Goal: Check status

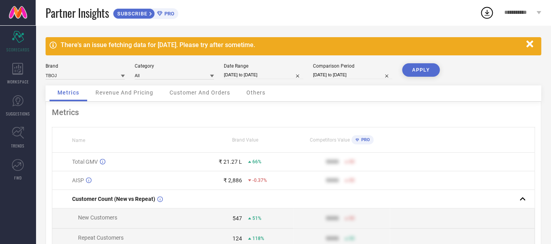
click at [263, 73] on input "[DATE] to [DATE]" at bounding box center [263, 75] width 79 height 8
select select "8"
select select "2025"
select select "9"
select select "2025"
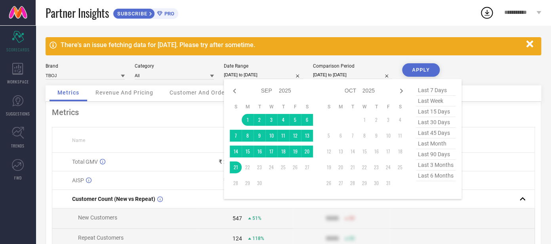
click at [160, 107] on div "Metrics Name Brand Value Competitors Value PRO Total GMV ₹ 21.27 L 66% 9999 50 …" at bounding box center [293, 223] width 495 height 242
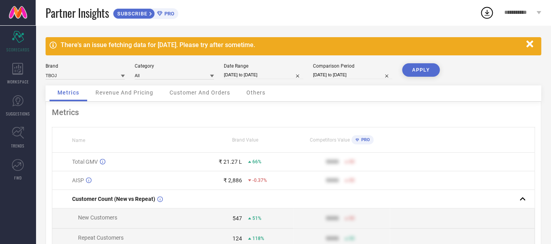
click at [112, 96] on span "Revenue And Pricing" at bounding box center [124, 93] width 58 height 6
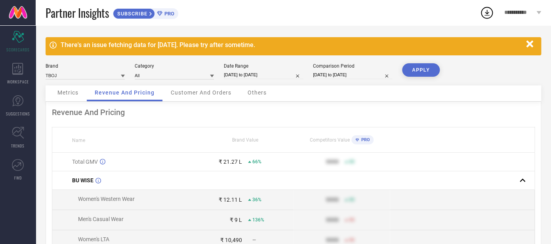
click at [188, 92] on span "Customer And Orders" at bounding box center [201, 93] width 61 height 6
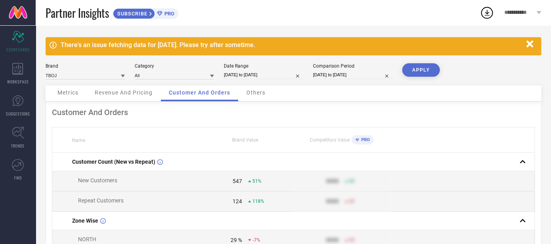
click at [61, 88] on div "Metrics" at bounding box center [68, 94] width 37 height 16
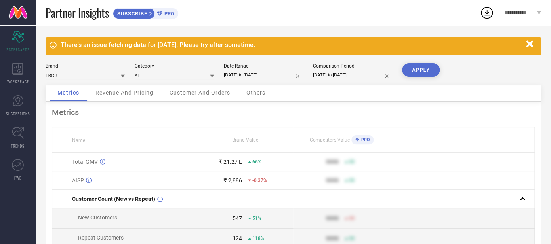
click at [128, 90] on div "Revenue And Pricing" at bounding box center [125, 94] width 74 height 16
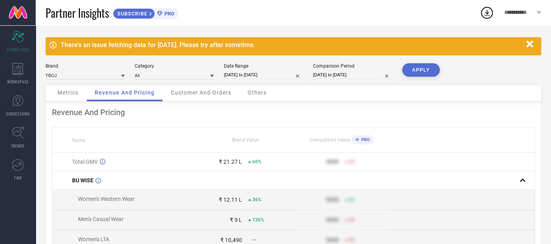
click at [77, 92] on span "Metrics" at bounding box center [67, 93] width 21 height 6
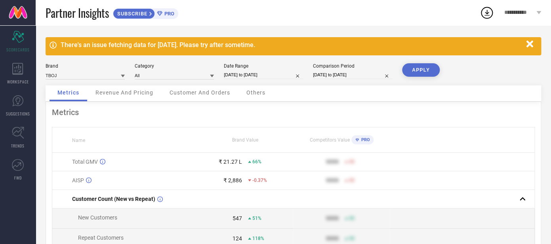
click at [120, 87] on div "Revenue And Pricing" at bounding box center [125, 94] width 74 height 16
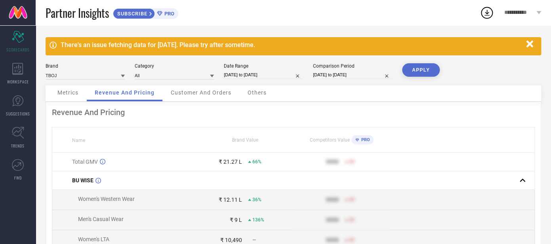
click at [59, 91] on span "Metrics" at bounding box center [67, 93] width 21 height 6
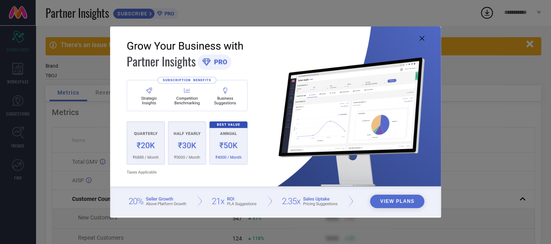
click at [423, 39] on icon at bounding box center [421, 38] width 5 height 5
